Goal: Information Seeking & Learning: Understand process/instructions

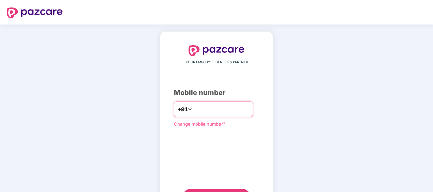
click at [217, 105] on input "number" at bounding box center [221, 109] width 56 height 11
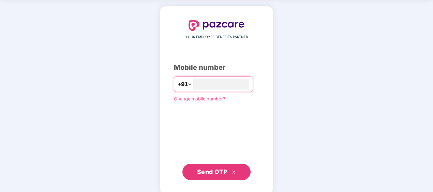
scroll to position [33, 0]
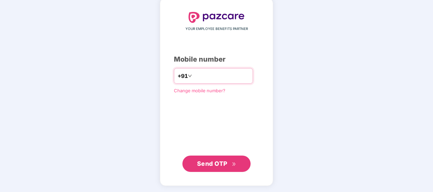
click at [193, 75] on input "**********" at bounding box center [221, 76] width 56 height 11
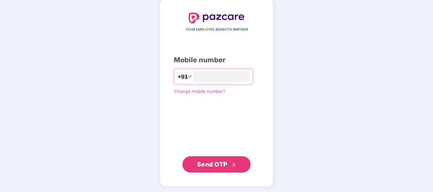
click at [208, 164] on span "Send OTP" at bounding box center [212, 164] width 30 height 7
drag, startPoint x: 188, startPoint y: 77, endPoint x: 196, endPoint y: 81, distance: 9.0
click at [193, 77] on input "**********" at bounding box center [221, 76] width 56 height 11
type input "**********"
click at [212, 164] on span "Send OTP" at bounding box center [212, 164] width 30 height 7
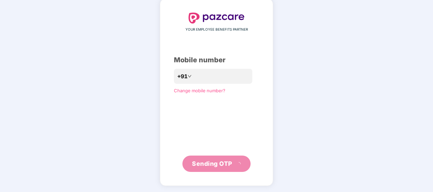
scroll to position [30, 0]
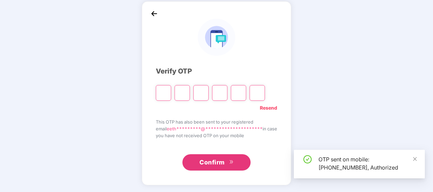
type input "*"
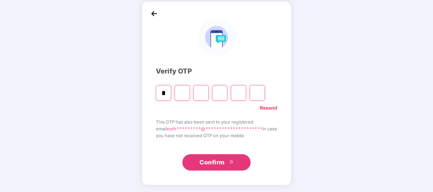
type input "*"
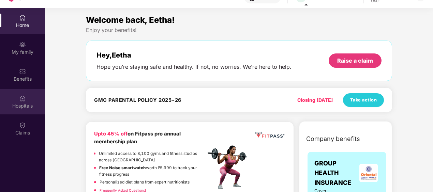
click at [31, 109] on div "Hospitals" at bounding box center [22, 106] width 45 height 7
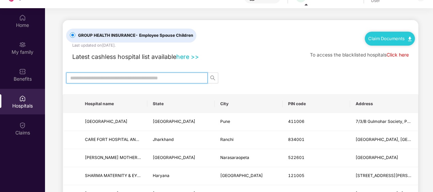
click at [165, 78] on input "text" at bounding box center [134, 77] width 128 height 7
click at [151, 77] on input "text" at bounding box center [134, 77] width 128 height 7
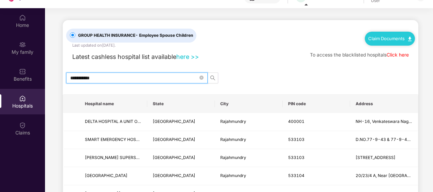
type input "**********"
click at [213, 77] on icon "search" at bounding box center [212, 77] width 5 height 5
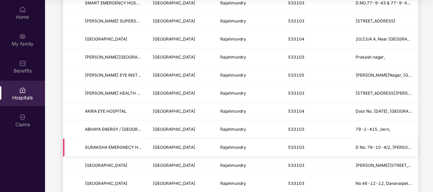
scroll to position [120, 0]
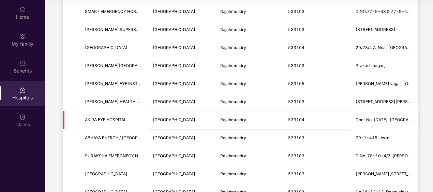
click at [386, 118] on span "Door No. [DATE], [GEOGRAPHIC_DATA]" at bounding box center [393, 119] width 77 height 5
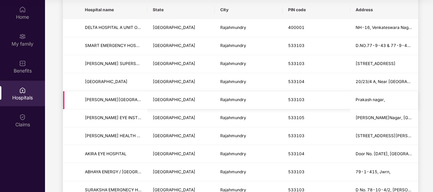
scroll to position [52, 0]
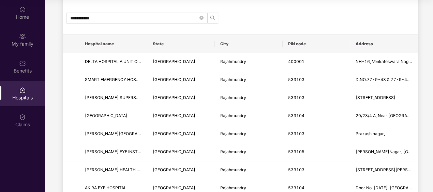
click at [74, 47] on th at bounding box center [71, 44] width 16 height 18
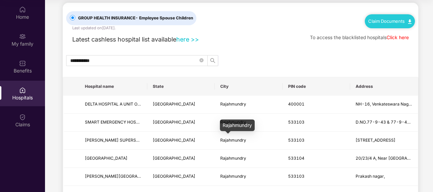
scroll to position [0, 0]
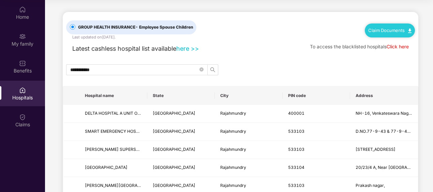
click at [386, 30] on link "Claim Documents" at bounding box center [389, 30] width 43 height 5
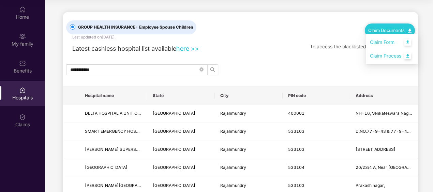
click at [386, 57] on link "Claim Process" at bounding box center [392, 56] width 44 height 15
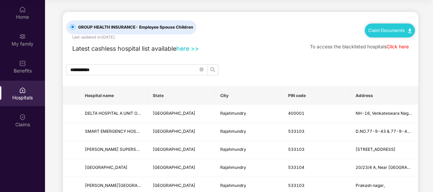
click at [404, 46] on link "Click here" at bounding box center [397, 46] width 22 height 5
click at [393, 32] on link "Claim Documents" at bounding box center [389, 30] width 43 height 5
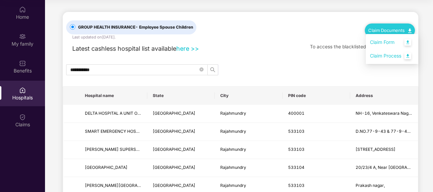
click at [387, 59] on link "Claim Process" at bounding box center [392, 56] width 44 height 15
